Goal: Transaction & Acquisition: Purchase product/service

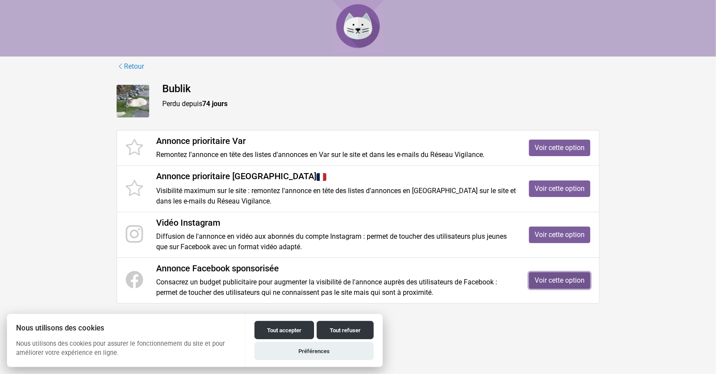
click at [539, 278] on link "Voir cette option" at bounding box center [559, 280] width 61 height 17
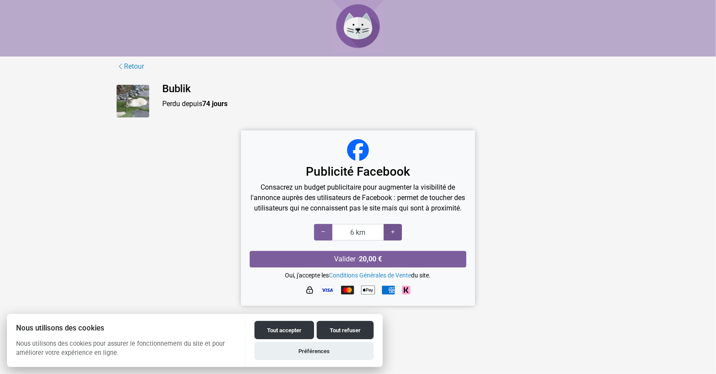
click at [395, 236] on icon at bounding box center [392, 232] width 7 height 8
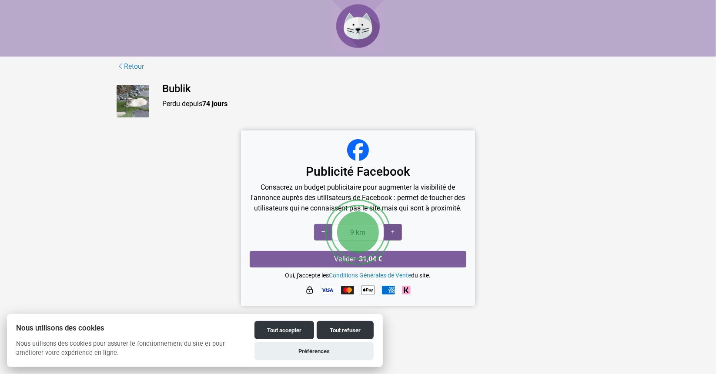
click at [395, 236] on icon at bounding box center [392, 232] width 7 height 8
type input "10 km"
click at [395, 236] on icon at bounding box center [392, 232] width 7 height 8
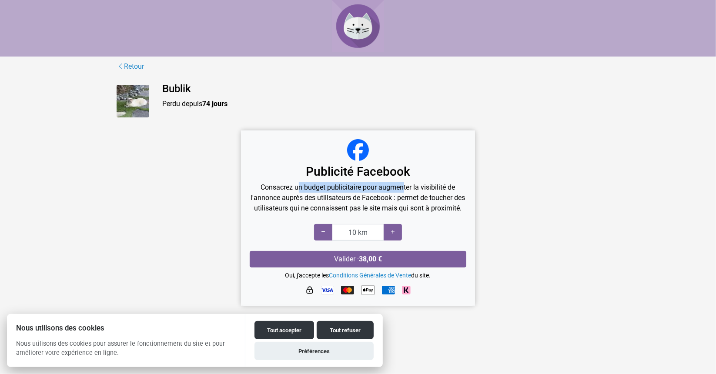
drag, startPoint x: 314, startPoint y: 188, endPoint x: 408, endPoint y: 190, distance: 93.9
click at [408, 190] on p "Consacrez un budget publicitaire pour augmenter la visibilité de l'annonce aupr…" at bounding box center [358, 197] width 217 height 31
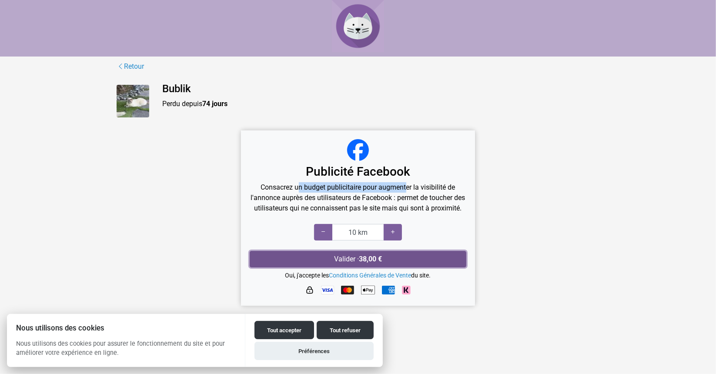
click at [402, 266] on button "Valider · 38,00 €" at bounding box center [358, 259] width 217 height 17
